Goal: Use online tool/utility: Use online tool/utility

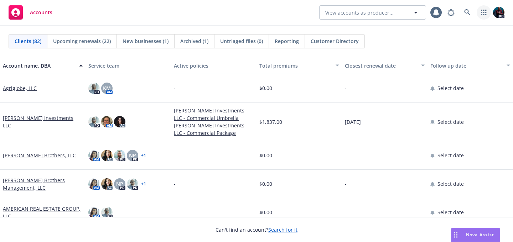
click at [481, 14] on icon "button" at bounding box center [483, 13] width 5 height 6
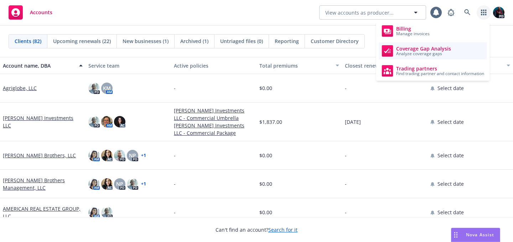
click at [445, 53] on span "Analyze coverage gaps" at bounding box center [423, 54] width 55 height 4
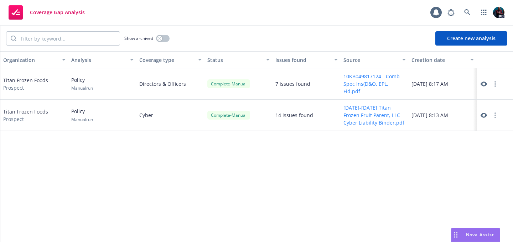
click at [484, 84] on icon at bounding box center [483, 84] width 6 height 5
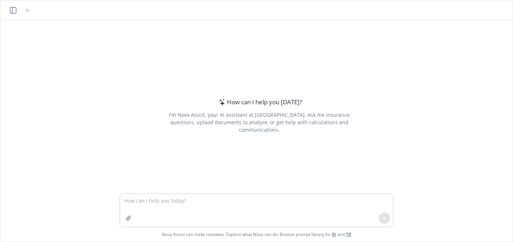
click at [14, 11] on icon "button" at bounding box center [13, 10] width 6 height 6
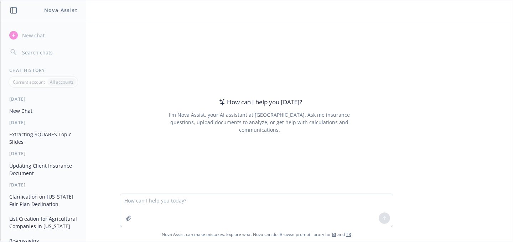
click at [37, 111] on button "New Chat" at bounding box center [43, 111] width 74 height 12
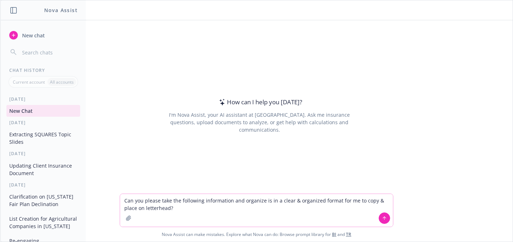
paste textarea "Issues ---------- Conduct Exclusion with 'final non-appealable adjudication in …"
type textarea "Can you please take the following information and organize is in a clear & orga…"
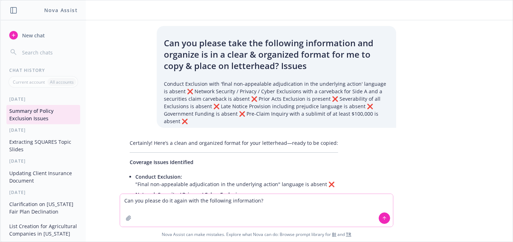
paste textarea "Loremi ---------- Dolorsi Ametconse adip 'elits doe-temporinci utlaboreetdo ma …"
type textarea "Lor ips dolors am co adipi elit sed doeiusmod temporincid? Utlabo ---------- Et…"
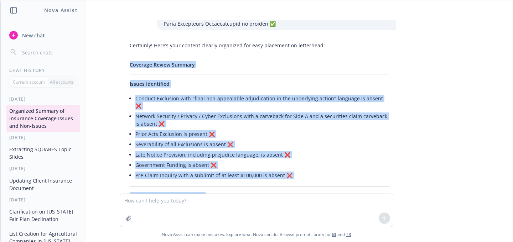
scroll to position [609, 0]
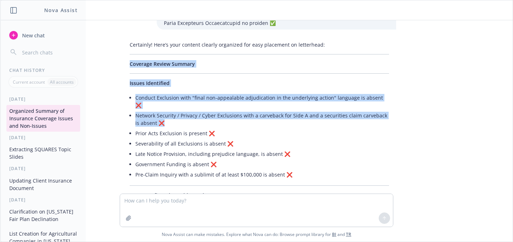
drag, startPoint x: 127, startPoint y: 63, endPoint x: 192, endPoint y: 102, distance: 75.5
click at [130, 61] on span "Coverage Review Summary" at bounding box center [162, 64] width 65 height 7
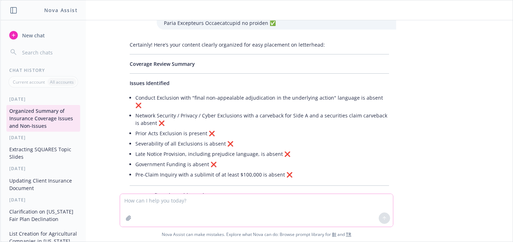
click at [155, 202] on textarea at bounding box center [256, 210] width 273 height 33
type textarea "can you please export this to a WORD doc?"
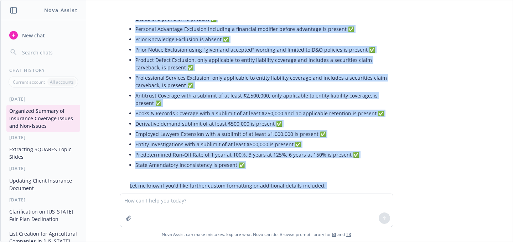
scroll to position [979, 0]
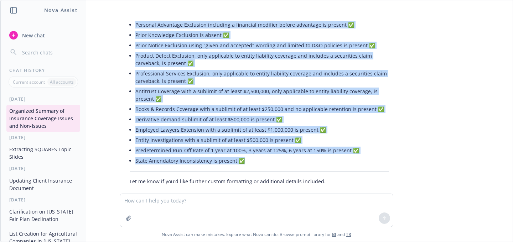
drag, startPoint x: 127, startPoint y: 51, endPoint x: 245, endPoint y: 138, distance: 146.4
copy div "Loremips Dolors Ametcon Adipis Elitseddoe Tempori Utlaboree dolo "magna ali-eni…"
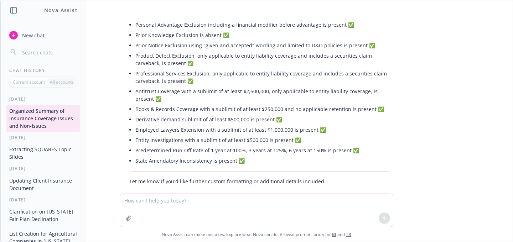
click at [228, 199] on textarea at bounding box center [256, 210] width 273 height 33
paste textarea "Loremi ---------- Dolorsitam Conse (adi el s doeius te 'incidid utlab') etdo ma…"
type textarea "Lorem, ipsum dol! Sit ametc adip eli seddoeius temp: Incidi ---------- Utlabore…"
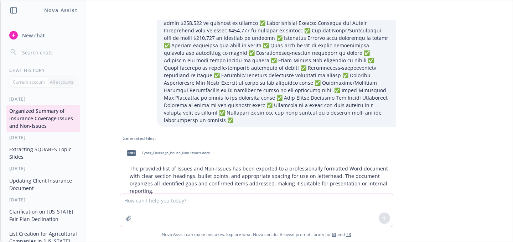
scroll to position [1428, 0]
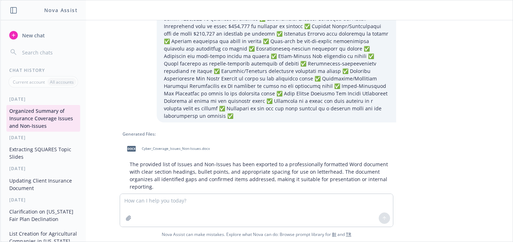
click at [134, 141] on div "docx" at bounding box center [131, 148] width 15 height 15
click at [258, 199] on textarea at bounding box center [256, 210] width 273 height 33
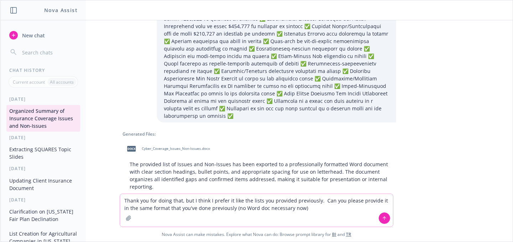
type textarea "Thank you for doing that, but I think I prefer it like the lists you provided p…"
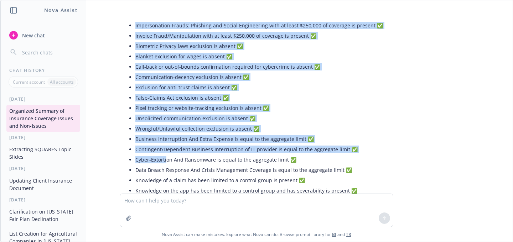
scroll to position [1915, 0]
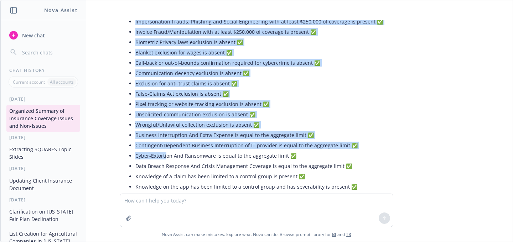
drag, startPoint x: 127, startPoint y: 59, endPoint x: 163, endPoint y: 119, distance: 70.0
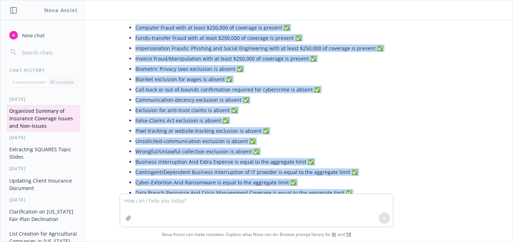
scroll to position [1900, 0]
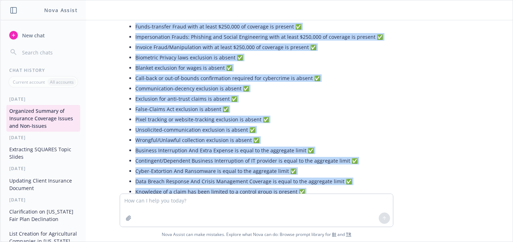
drag, startPoint x: 128, startPoint y: 58, endPoint x: 354, endPoint y: 167, distance: 251.3
click at [354, 167] on div "Absolutely! Here’s your content organized in the same clean and copy-ready form…" at bounding box center [258, 5] width 273 height 450
copy div "Loremips Dolors Ametcon Adipis Elitseddoe Temporinci Utlab (etd ma a enimad mi …"
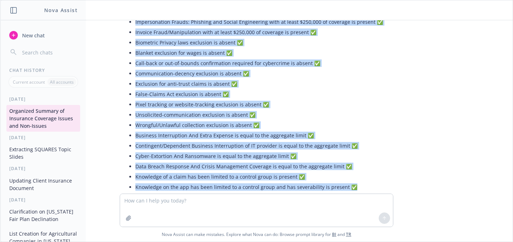
scroll to position [1915, 0]
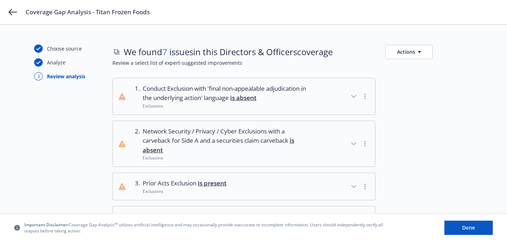
click at [418, 51] on icon "button" at bounding box center [419, 52] width 3 height 2
click at [418, 67] on link "Copy list of issues" at bounding box center [443, 68] width 115 height 14
click at [434, 82] on link "Copy full list of what we’ve checked for" at bounding box center [443, 82] width 115 height 14
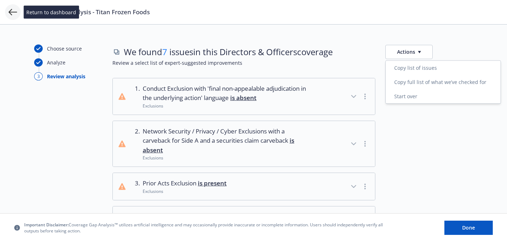
click at [14, 12] on icon at bounding box center [13, 12] width 9 height 6
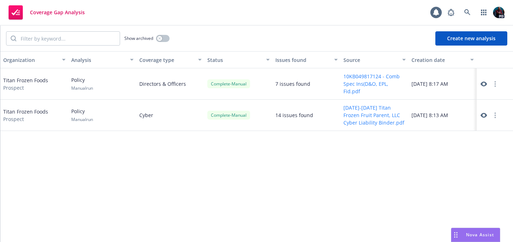
click at [484, 113] on icon at bounding box center [483, 115] width 6 height 6
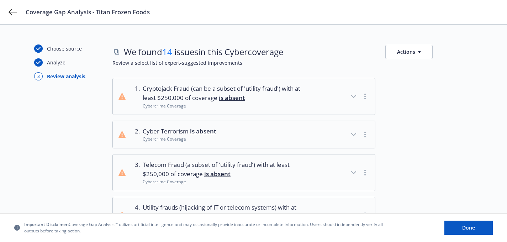
click at [419, 52] on icon "button" at bounding box center [419, 52] width 3 height 2
click at [420, 80] on link "Copy full list of what we’ve checked for" at bounding box center [443, 82] width 115 height 14
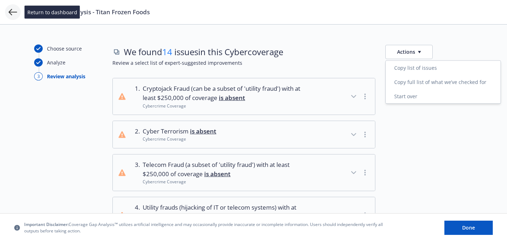
click at [12, 14] on icon at bounding box center [13, 12] width 9 height 9
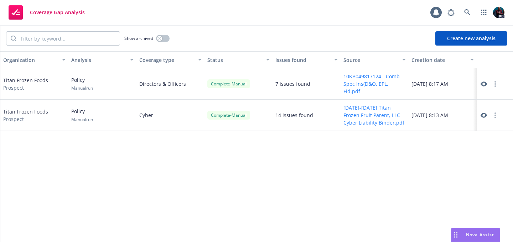
click at [480, 37] on button "Create new analysis" at bounding box center [471, 38] width 72 height 14
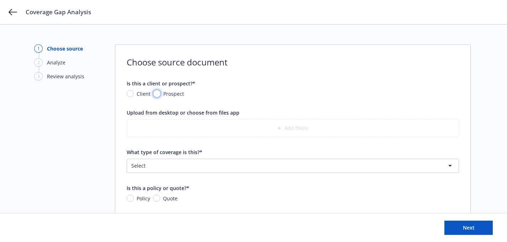
click at [158, 94] on input "Prospect" at bounding box center [156, 93] width 7 height 7
radio input "true"
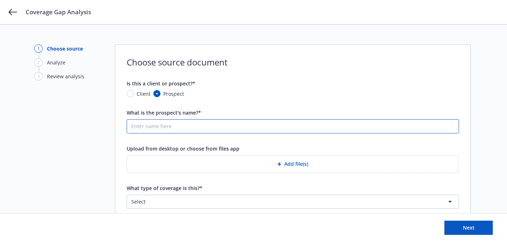
click at [161, 127] on input "What is the prospect's name?*" at bounding box center [293, 127] width 332 height 14
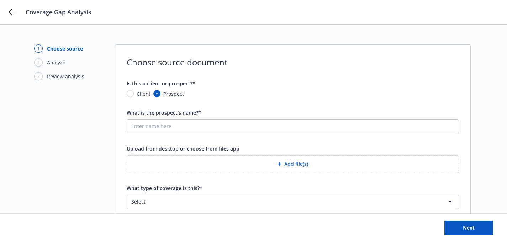
click at [150, 166] on button "Add file(s)" at bounding box center [293, 164] width 333 height 18
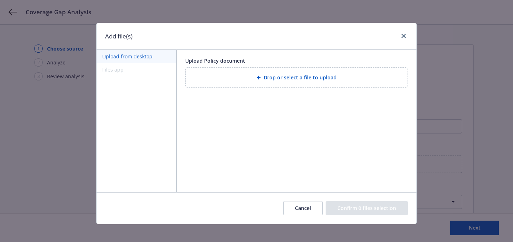
click at [288, 210] on button "Cancel" at bounding box center [303, 208] width 40 height 14
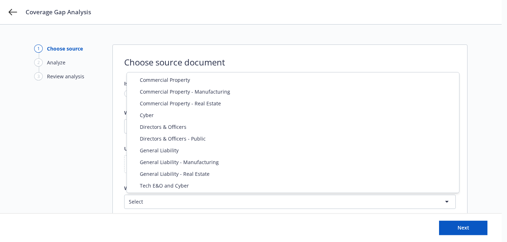
click at [194, 197] on html "Coverage Gap Analysis 1 Choose source 2 Analyze 3 Review analysis Choose source…" at bounding box center [253, 121] width 507 height 242
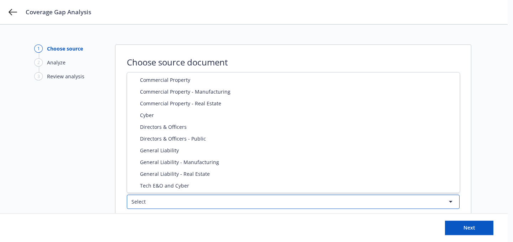
click at [100, 131] on html "Coverage Gap Analysis 1 Choose source 2 Analyze 3 Review analysis Choose source…" at bounding box center [256, 121] width 513 height 242
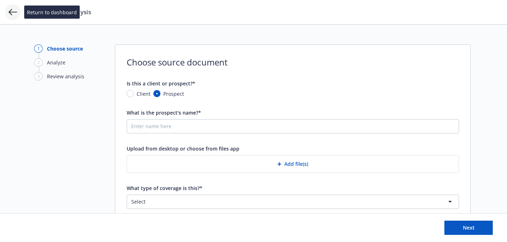
click at [12, 13] on icon at bounding box center [13, 12] width 9 height 9
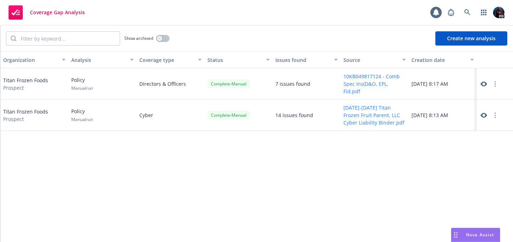
click at [485, 113] on icon at bounding box center [483, 115] width 6 height 5
